Goal: Task Accomplishment & Management: Use online tool/utility

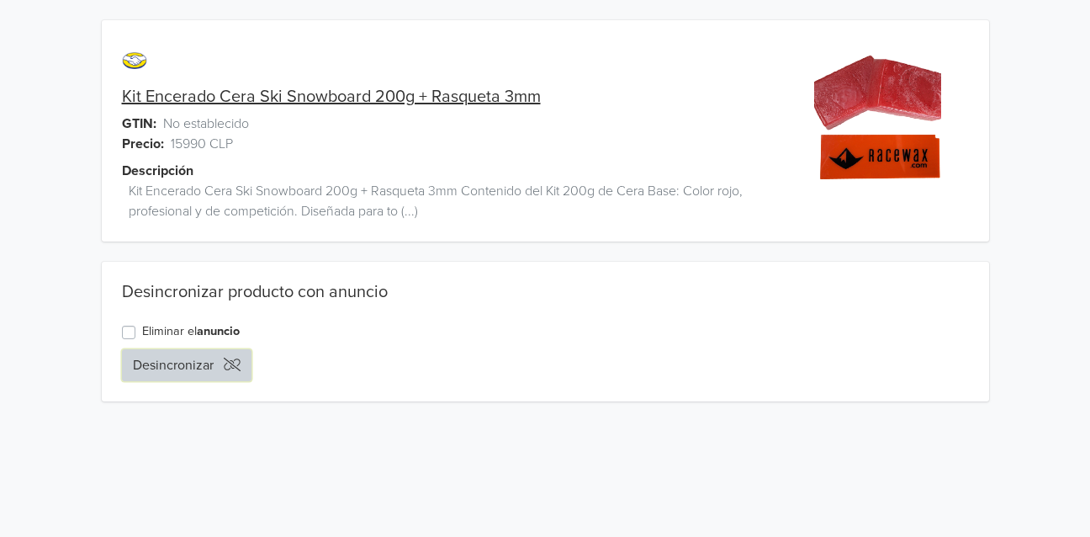
click at [200, 364] on button "Desincronizar" at bounding box center [187, 365] width 130 height 32
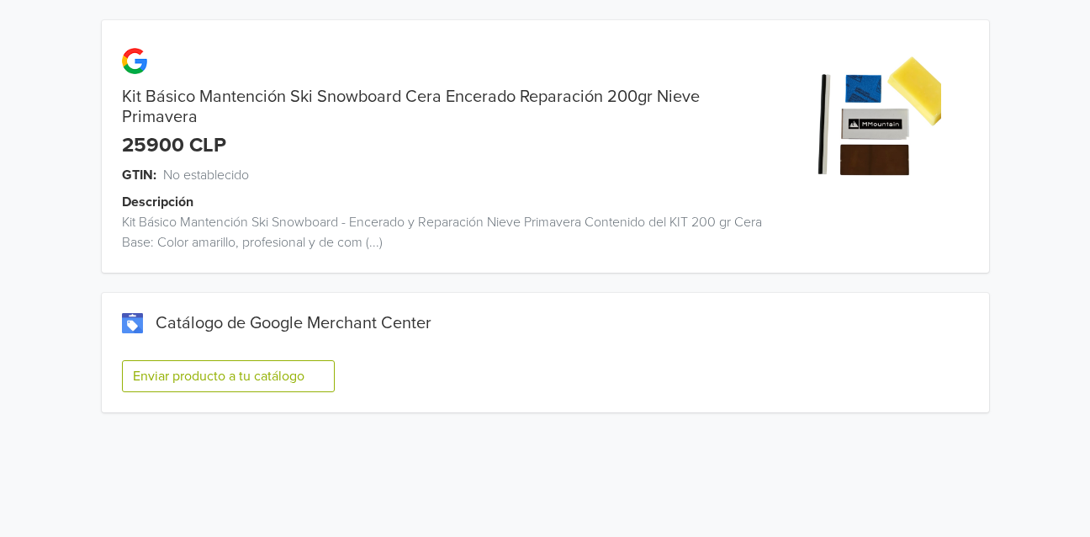
click at [271, 371] on button "Enviar producto a tu catálogo" at bounding box center [228, 376] width 213 height 32
